Goal: Navigation & Orientation: Understand site structure

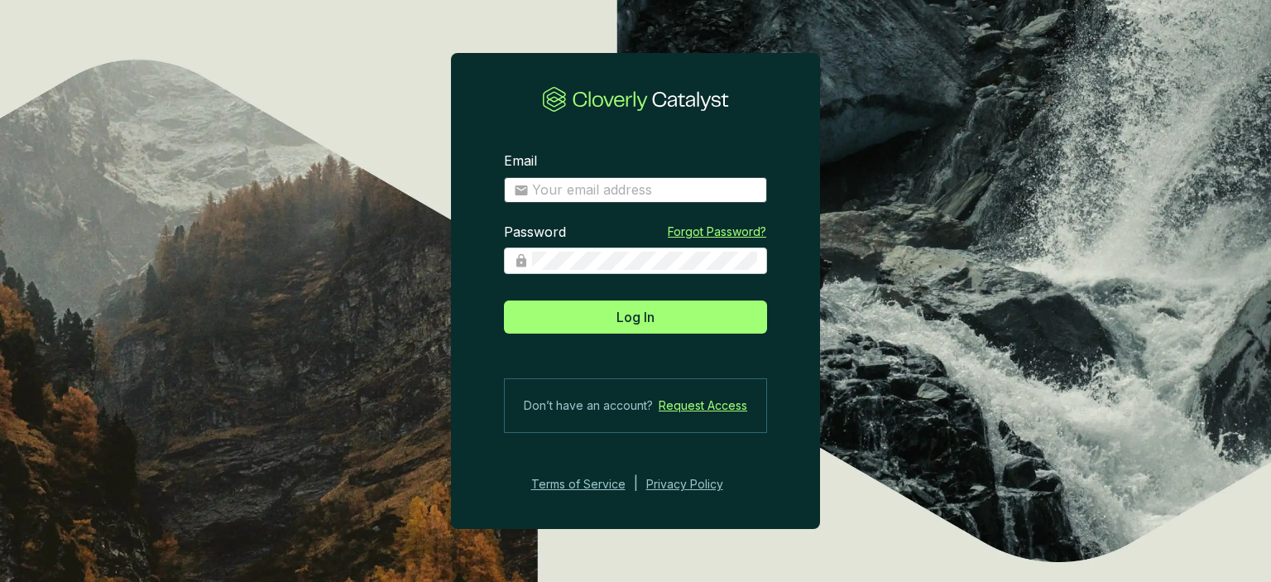
drag, startPoint x: 0, startPoint y: 0, endPoint x: 616, endPoint y: 199, distance: 647.7
click at [616, 199] on span at bounding box center [635, 190] width 263 height 26
type input "[PERSON_NAME][EMAIL_ADDRESS][DOMAIN_NAME]"
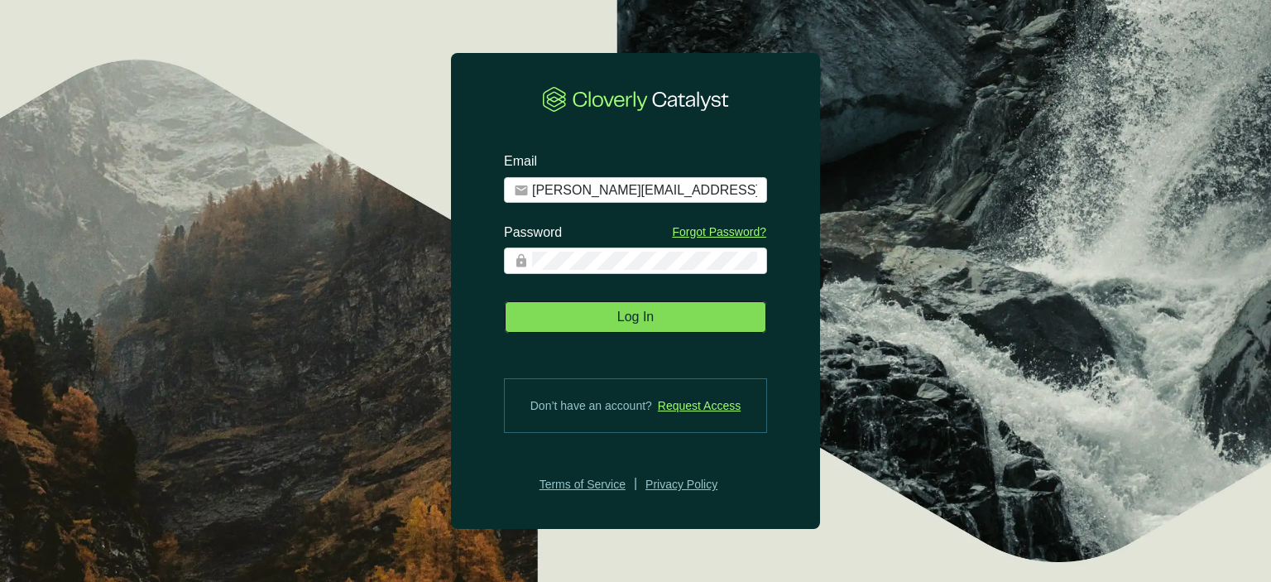
click at [641, 316] on span "Log In" at bounding box center [635, 317] width 36 height 20
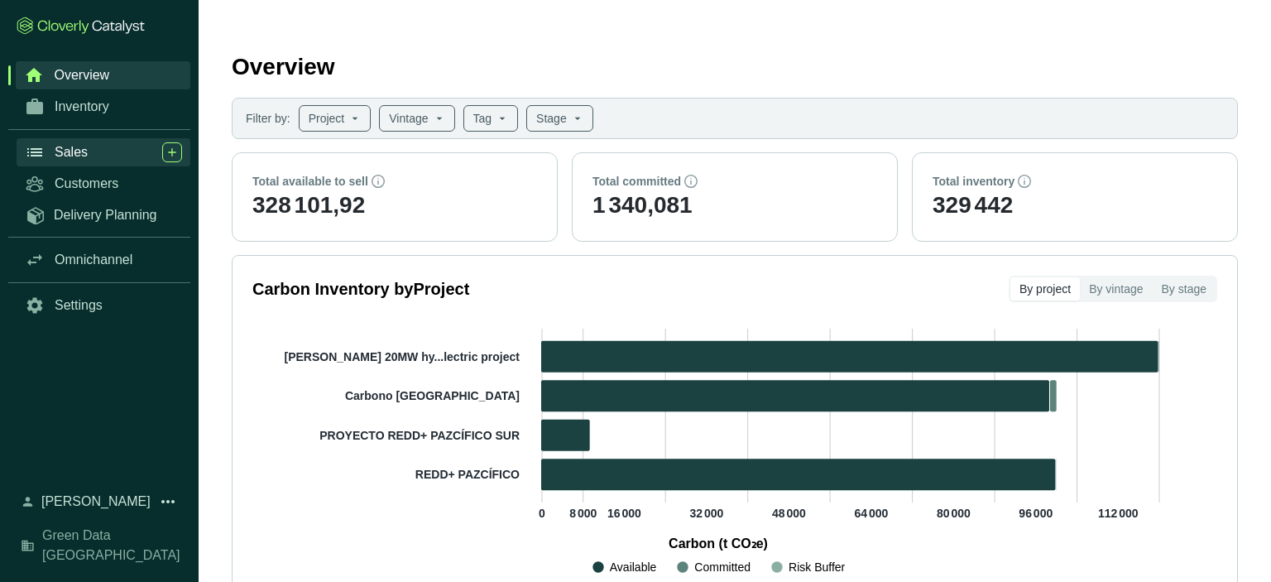
click at [110, 157] on div "Sales" at bounding box center [118, 152] width 127 height 20
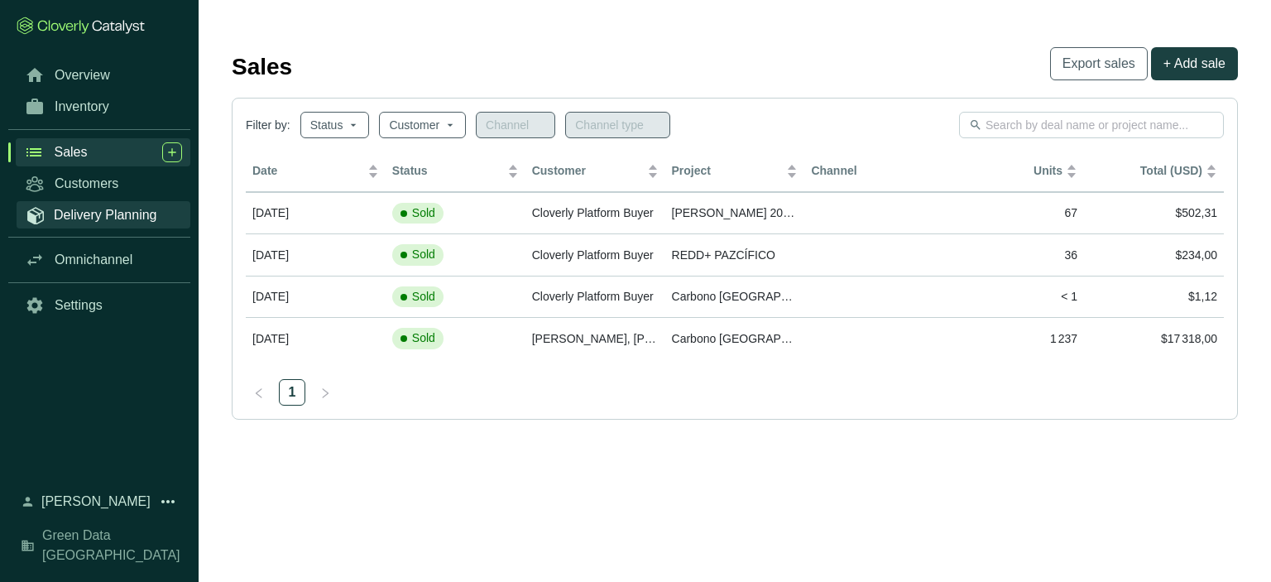
click at [124, 203] on link "Delivery Planning" at bounding box center [104, 214] width 174 height 27
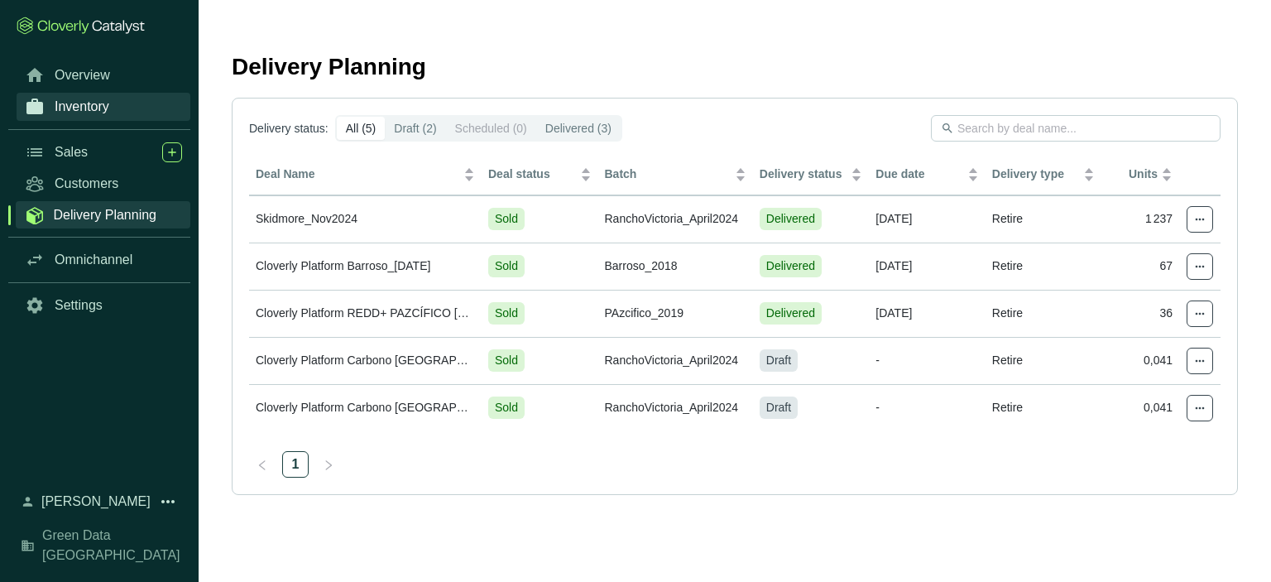
click at [95, 112] on span "Inventory" at bounding box center [82, 106] width 55 height 17
